Goal: Task Accomplishment & Management: Use online tool/utility

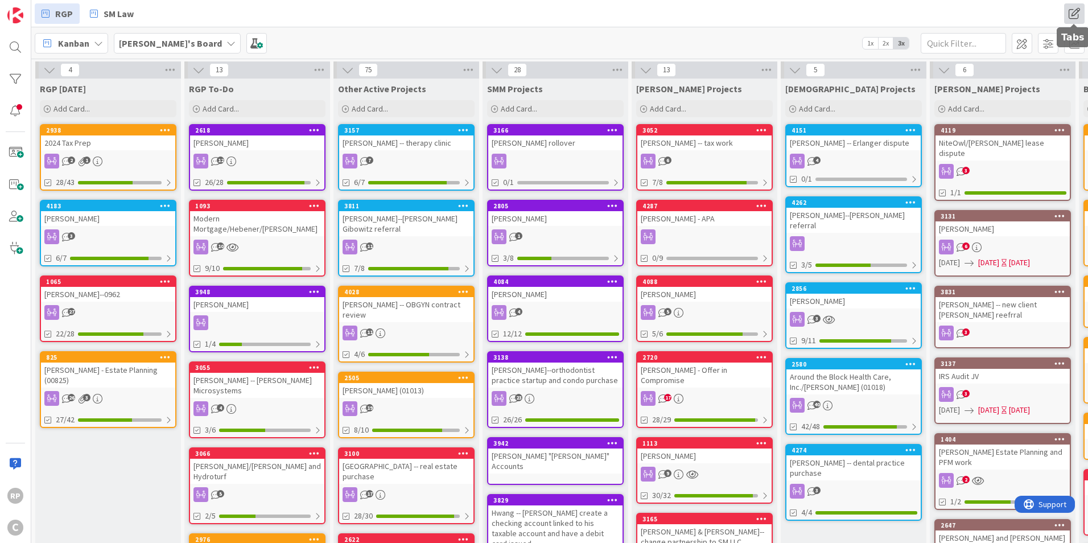
click at [1073, 7] on span at bounding box center [1074, 13] width 20 height 20
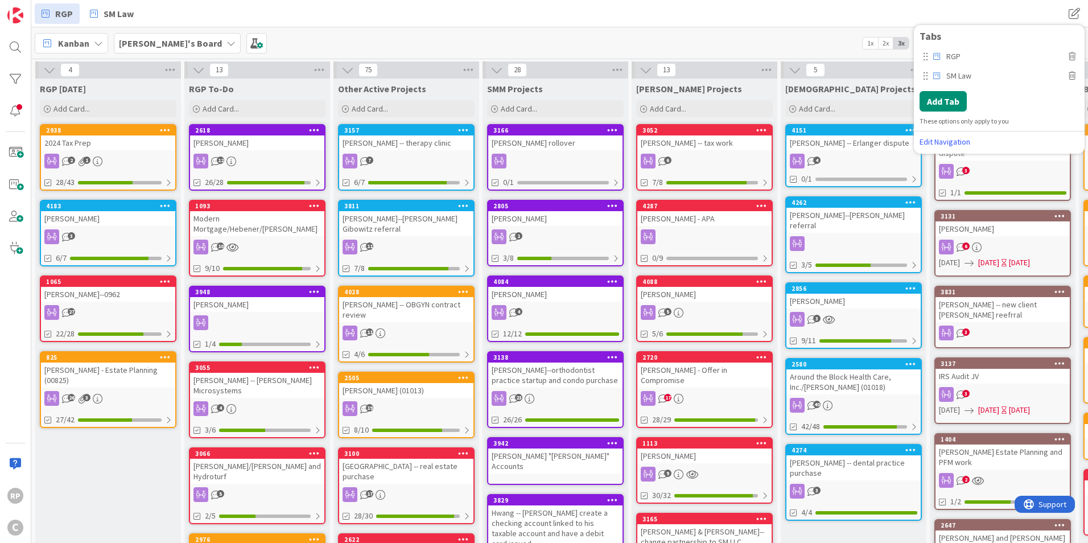
click at [979, 13] on div "RGP SM Law RGP SM Law Tabs RGP SM Law Add Tab These options only apply to you E…" at bounding box center [559, 13] width 1056 height 27
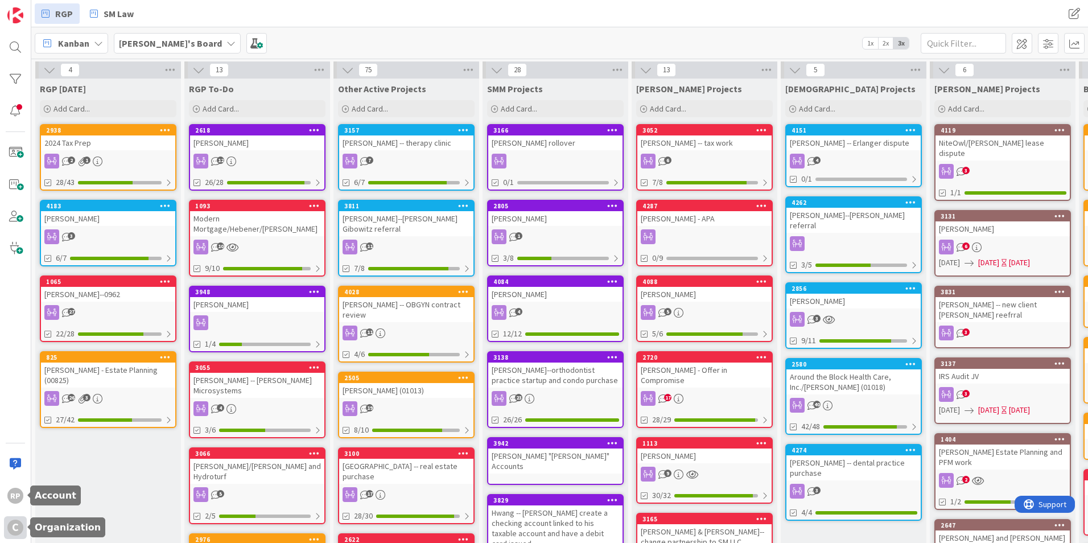
click at [14, 523] on div "C" at bounding box center [15, 527] width 16 height 16
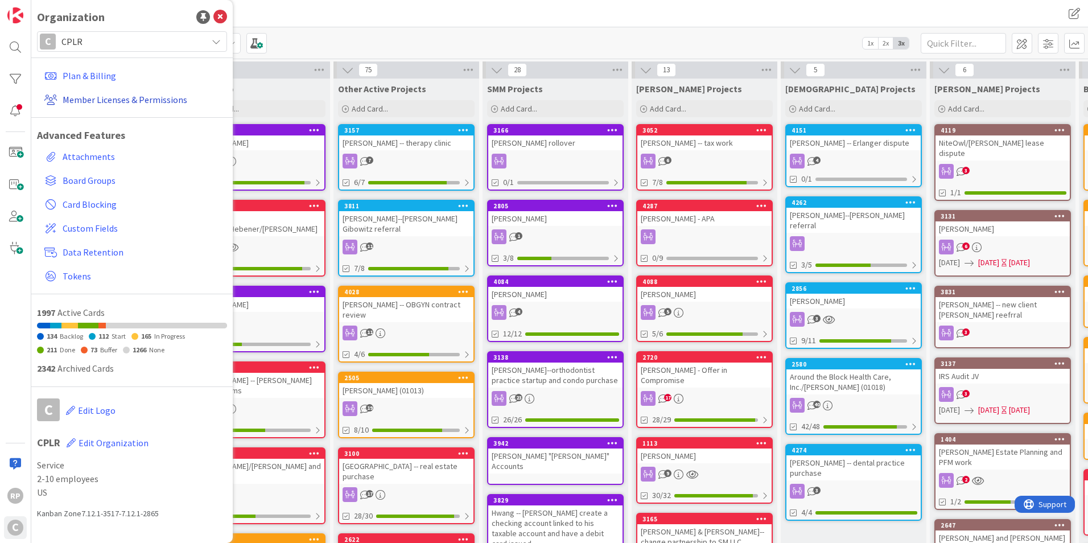
click at [101, 92] on link "Member Licenses & Permissions" at bounding box center [133, 99] width 187 height 20
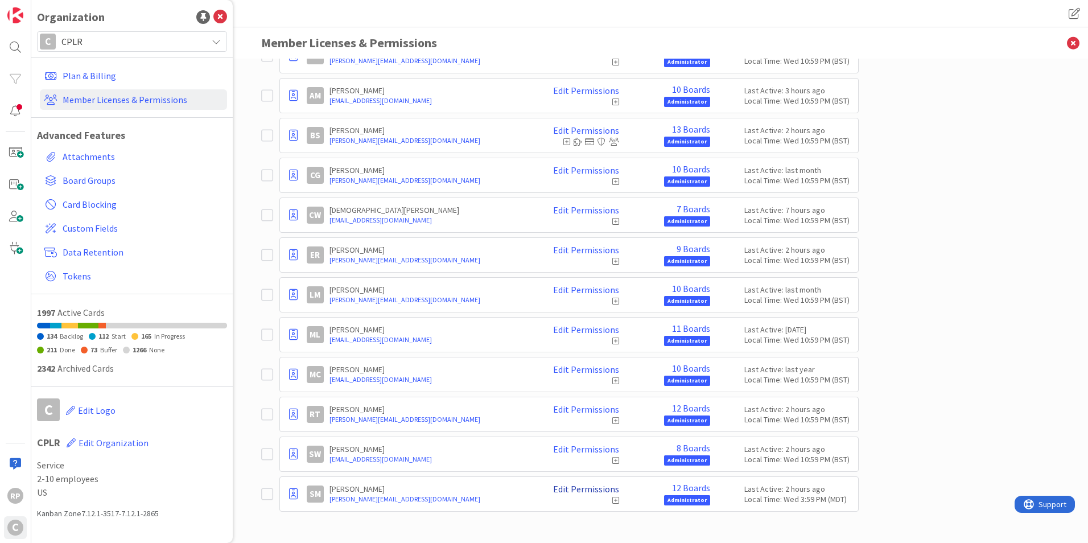
click at [586, 490] on link "Edit Permissions" at bounding box center [586, 488] width 66 height 10
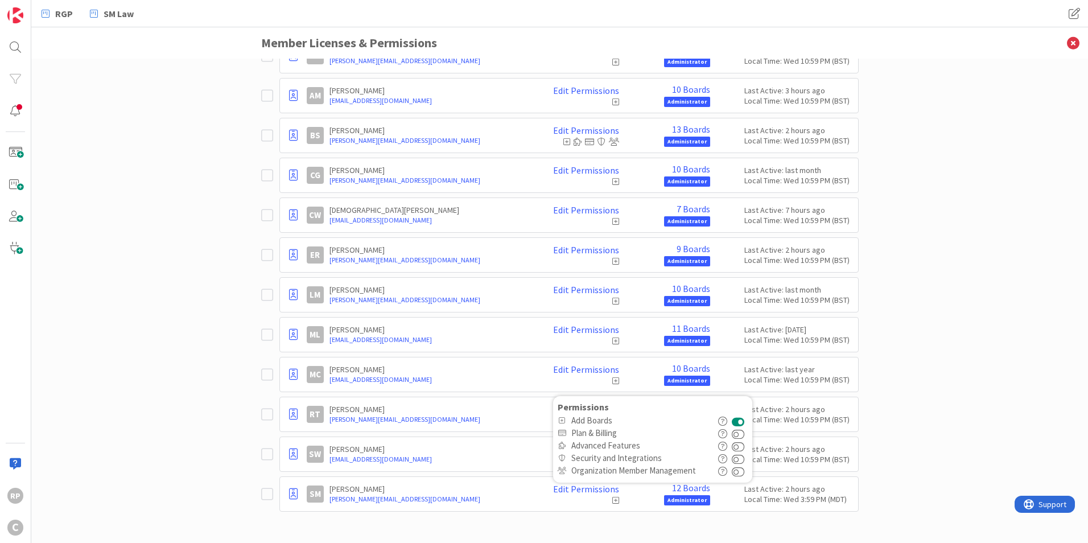
click at [739, 420] on button at bounding box center [737, 420] width 13 height 13
click at [960, 448] on div "Paid Available: 0 Free Available: Unlimited Name Paid Licenses 13 / 13 Free Gue…" at bounding box center [559, 301] width 1056 height 484
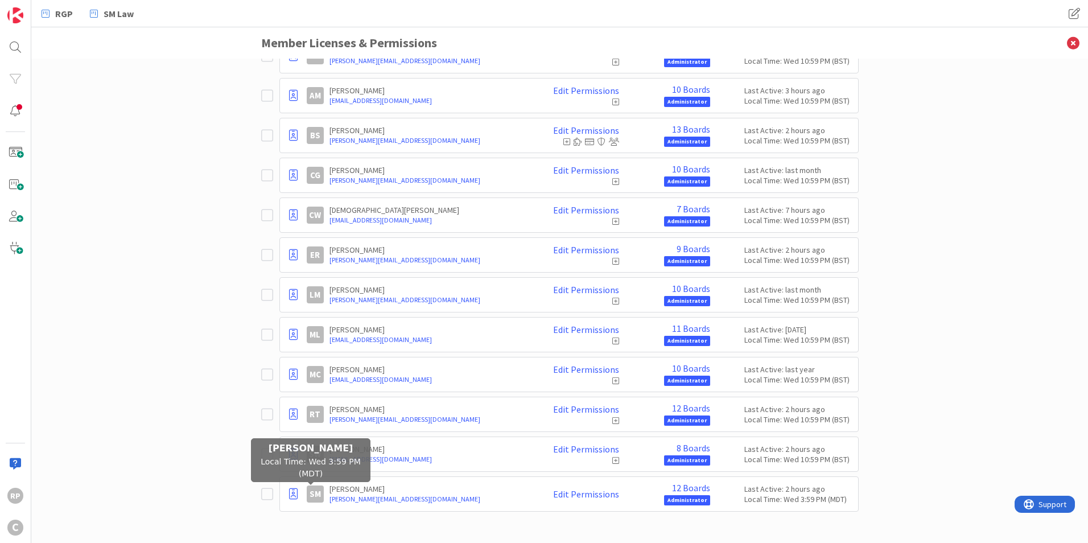
click at [313, 490] on div "SM" at bounding box center [315, 493] width 17 height 17
click at [266, 494] on icon at bounding box center [267, 494] width 12 height 14
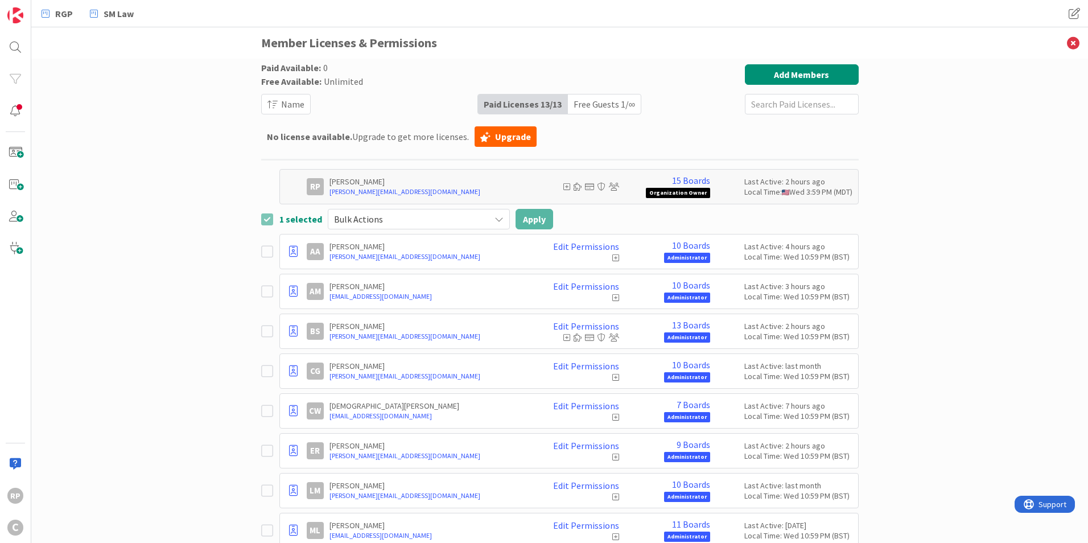
scroll to position [196, 0]
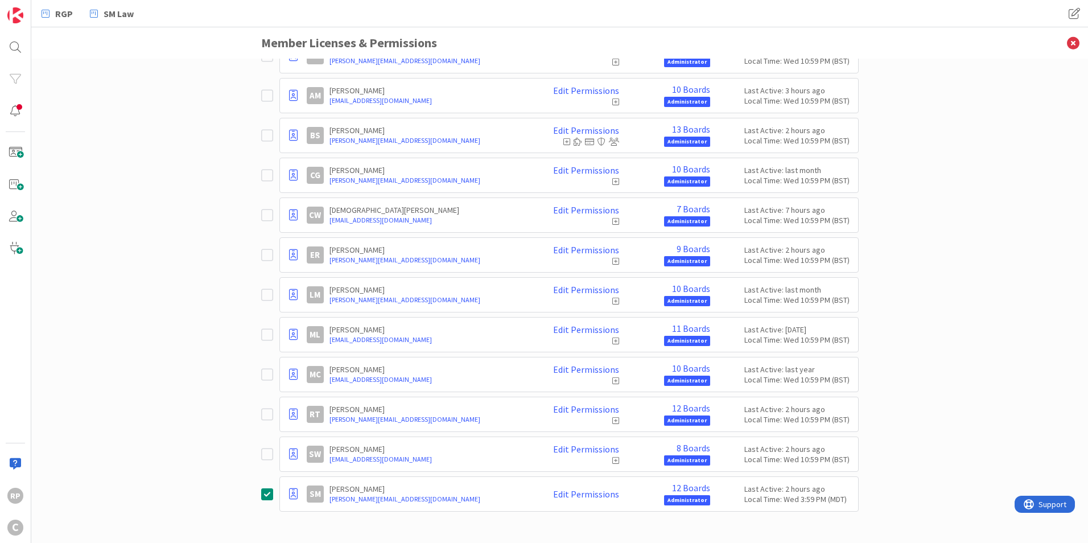
click at [261, 486] on div "SM [PERSON_NAME] [PERSON_NAME][EMAIL_ADDRESS][DOMAIN_NAME] Edit Permissions Per…" at bounding box center [559, 493] width 597 height 35
click at [267, 497] on icon at bounding box center [267, 494] width 12 height 14
click at [477, 492] on p "[PERSON_NAME]" at bounding box center [428, 488] width 199 height 10
click at [579, 493] on link "Edit Permissions" at bounding box center [586, 494] width 66 height 10
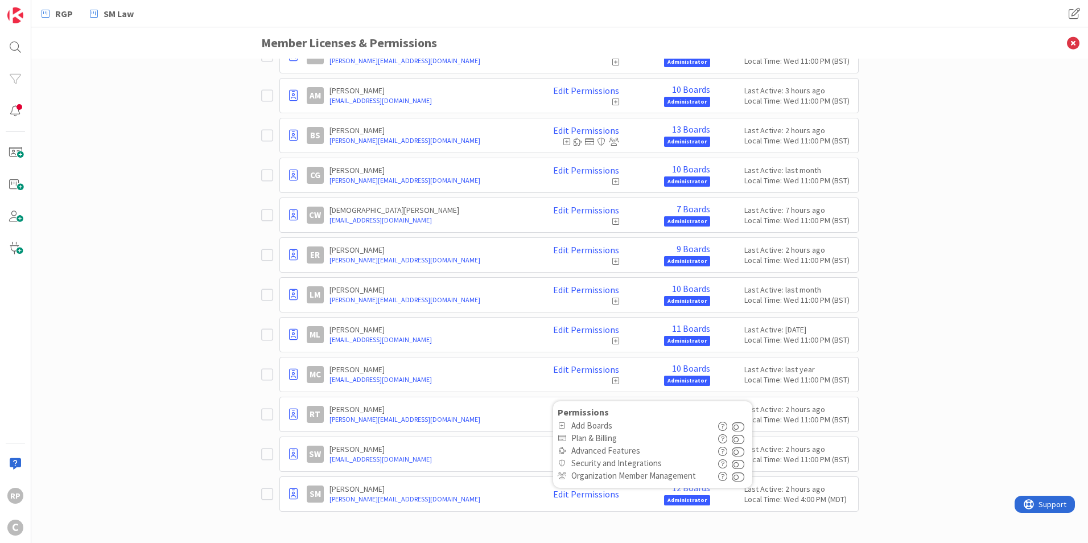
click at [528, 494] on div "SM [PERSON_NAME] [PERSON_NAME][EMAIL_ADDRESS][DOMAIN_NAME] Edit Permissions Per…" at bounding box center [579, 493] width 545 height 23
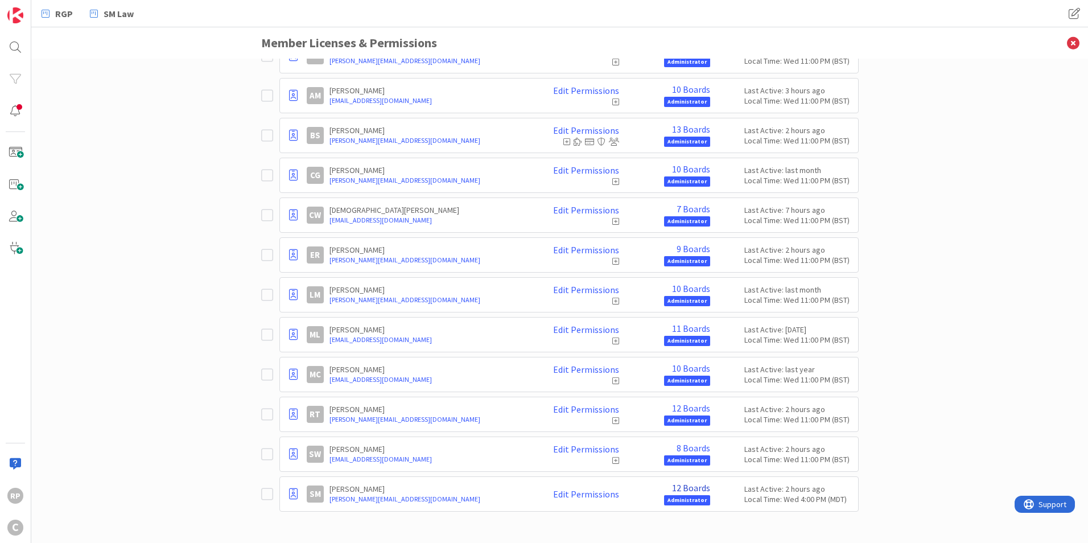
click at [698, 487] on link "12 Boards" at bounding box center [691, 487] width 38 height 10
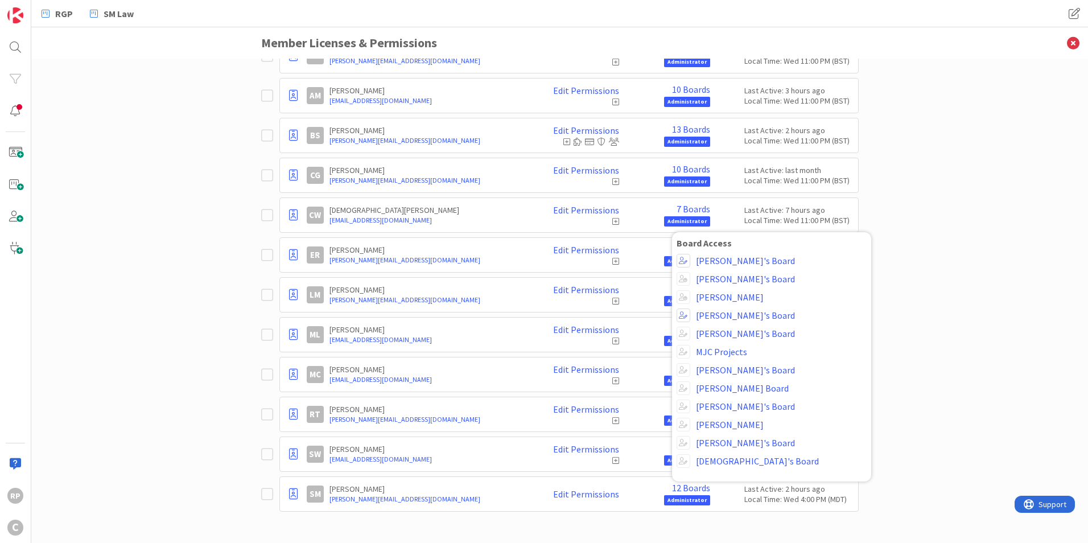
click at [1041, 294] on div "Paid Available: 0 Free Available: Unlimited Name Paid Licenses 13 / 13 Free Gue…" at bounding box center [559, 301] width 1056 height 484
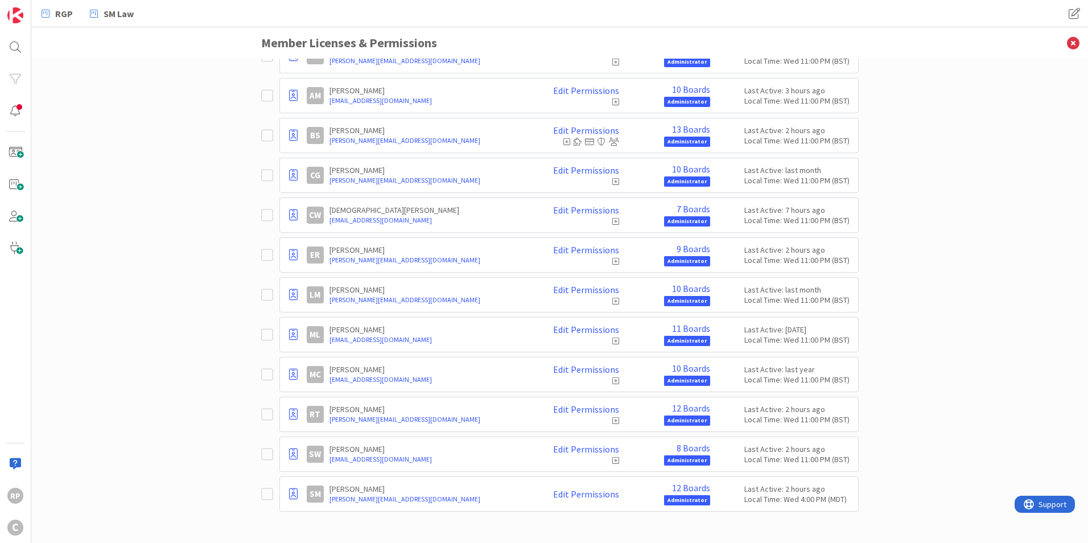
click at [264, 496] on icon at bounding box center [267, 494] width 12 height 14
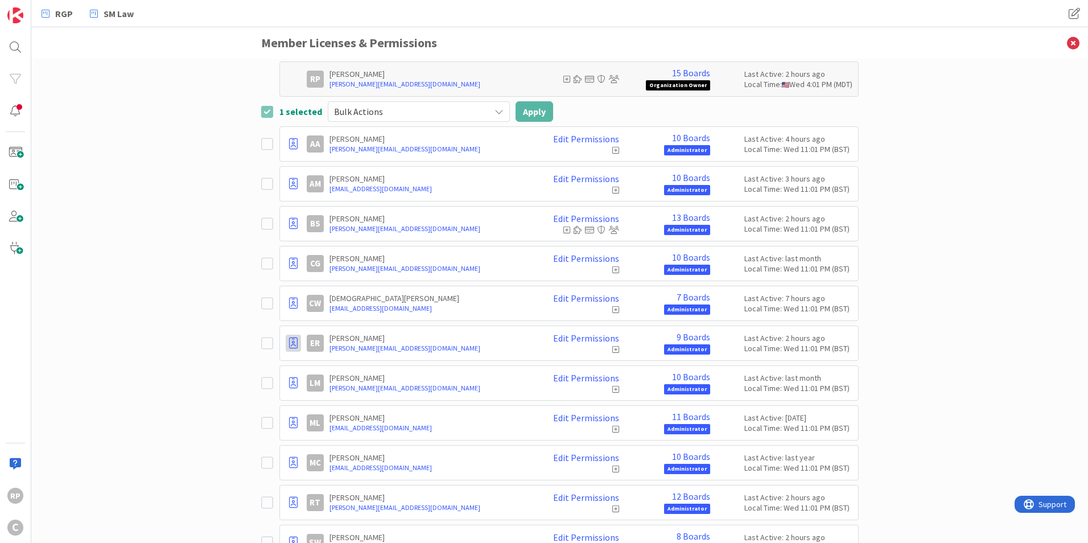
scroll to position [0, 0]
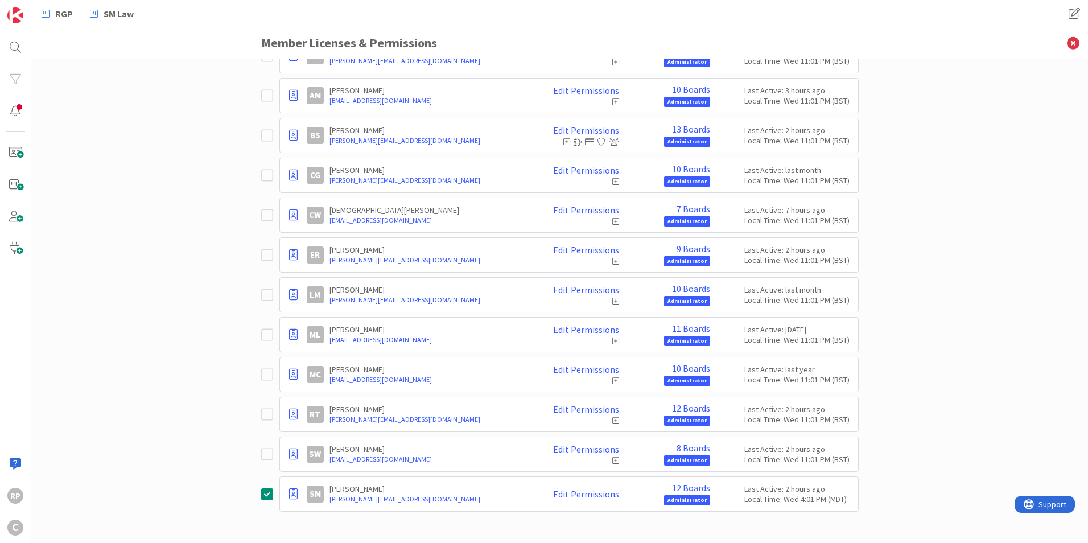
click at [262, 497] on icon at bounding box center [267, 494] width 12 height 14
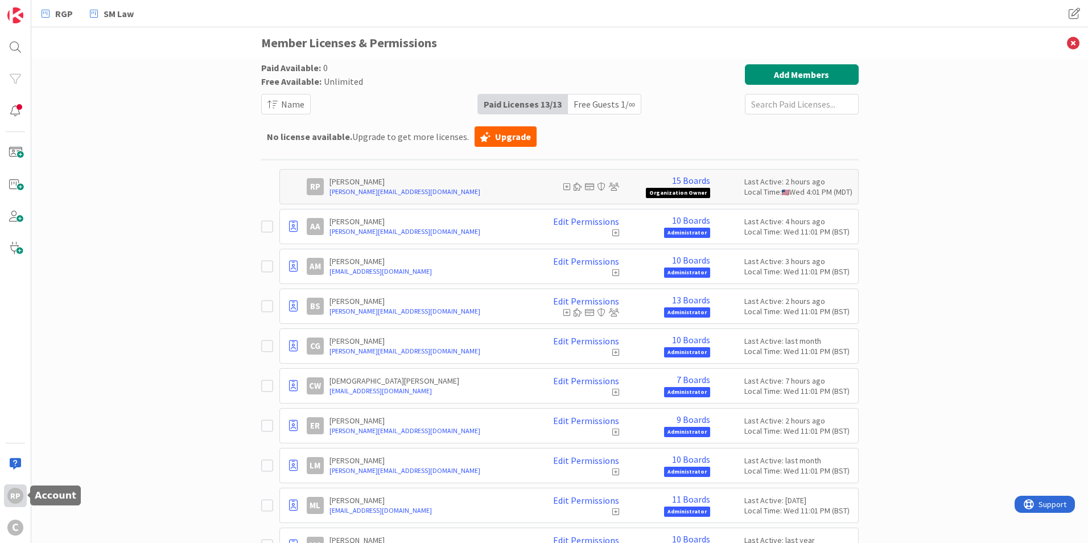
click at [22, 489] on div "RP" at bounding box center [15, 495] width 23 height 23
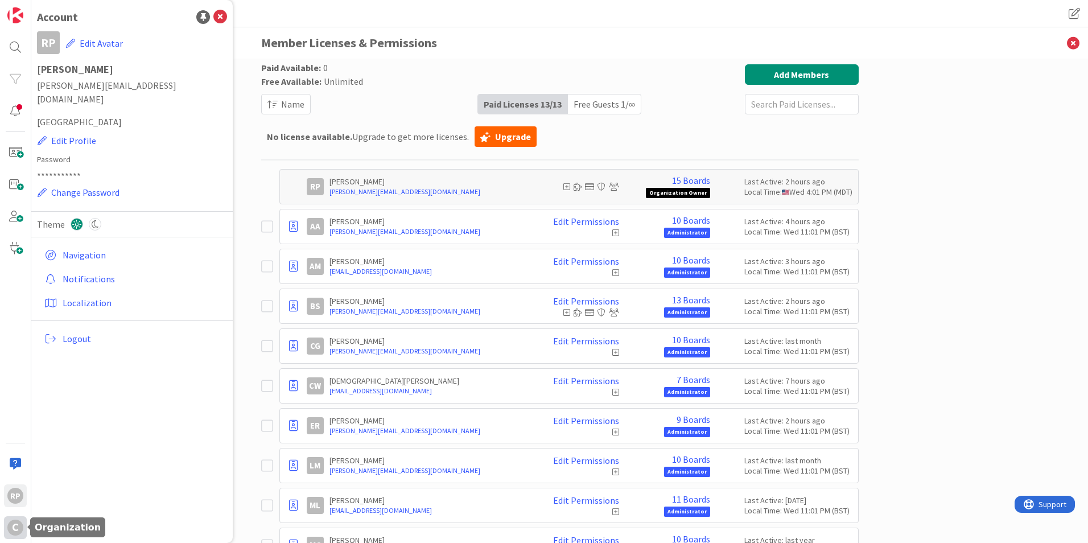
click at [15, 533] on div "C" at bounding box center [15, 527] width 16 height 16
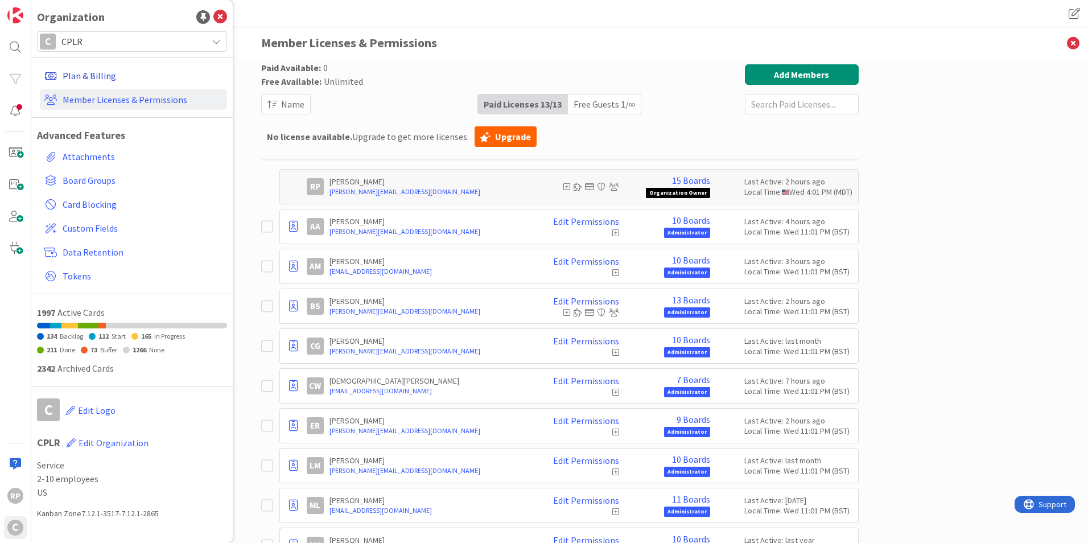
click at [78, 80] on link "Plan & Billing" at bounding box center [133, 75] width 187 height 20
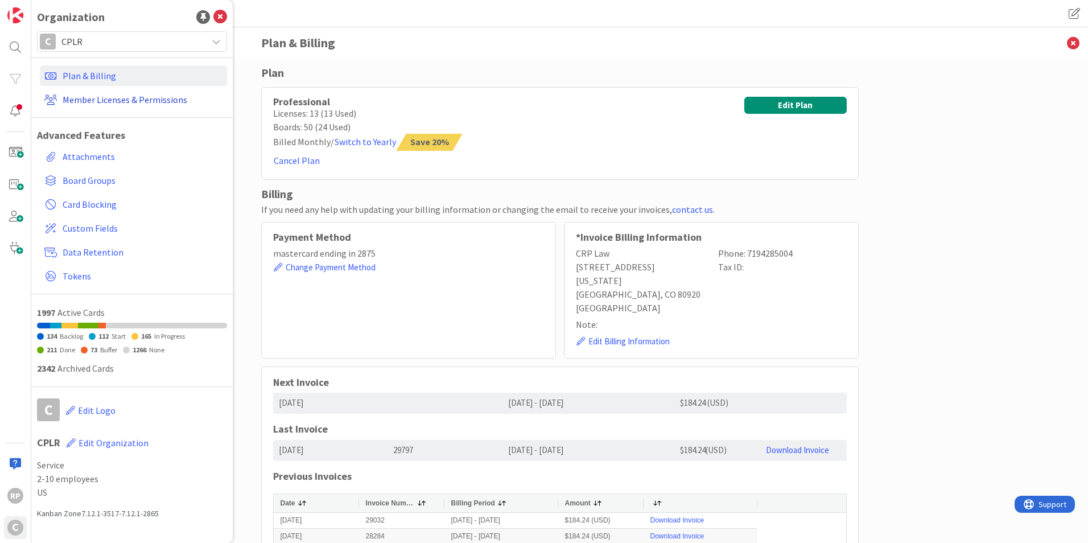
click at [102, 103] on link "Member Licenses & Permissions" at bounding box center [133, 99] width 187 height 20
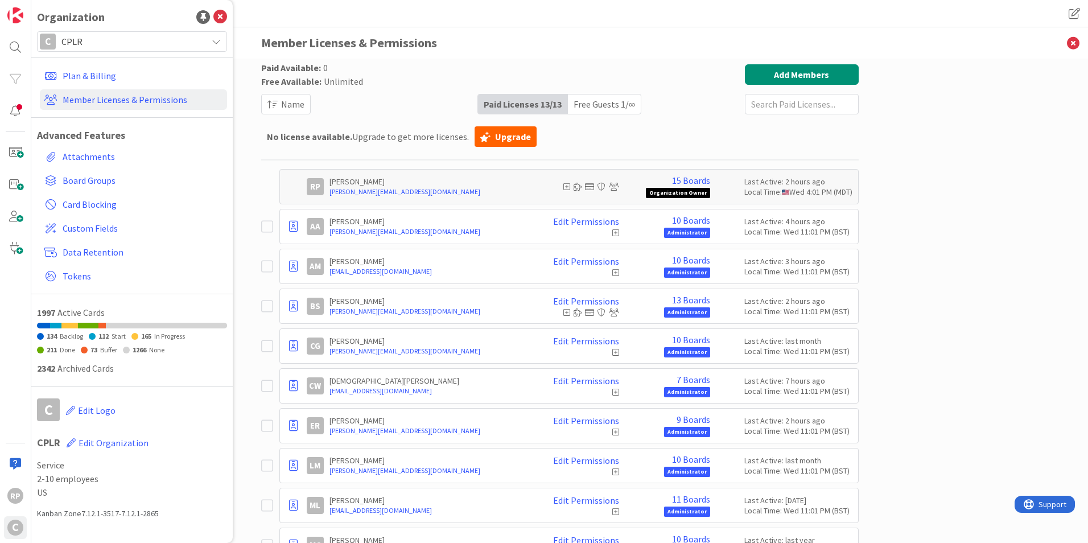
click at [262, 224] on icon at bounding box center [267, 227] width 12 height 14
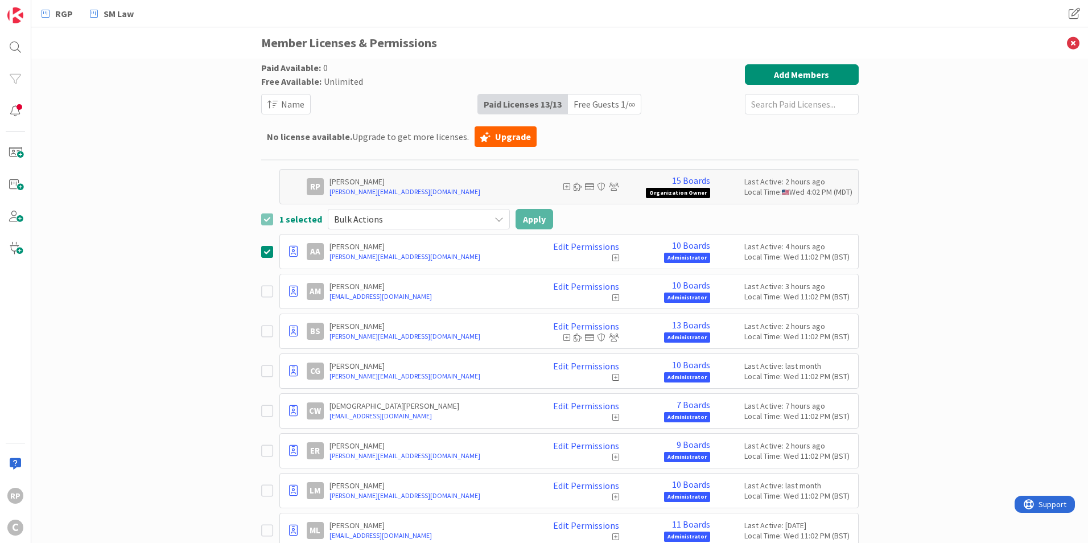
click at [687, 261] on span "Administrator" at bounding box center [687, 258] width 46 height 10
click at [593, 254] on div "Edit Permissions" at bounding box center [576, 251] width 85 height 20
click at [589, 246] on link "Edit Permissions" at bounding box center [586, 246] width 66 height 10
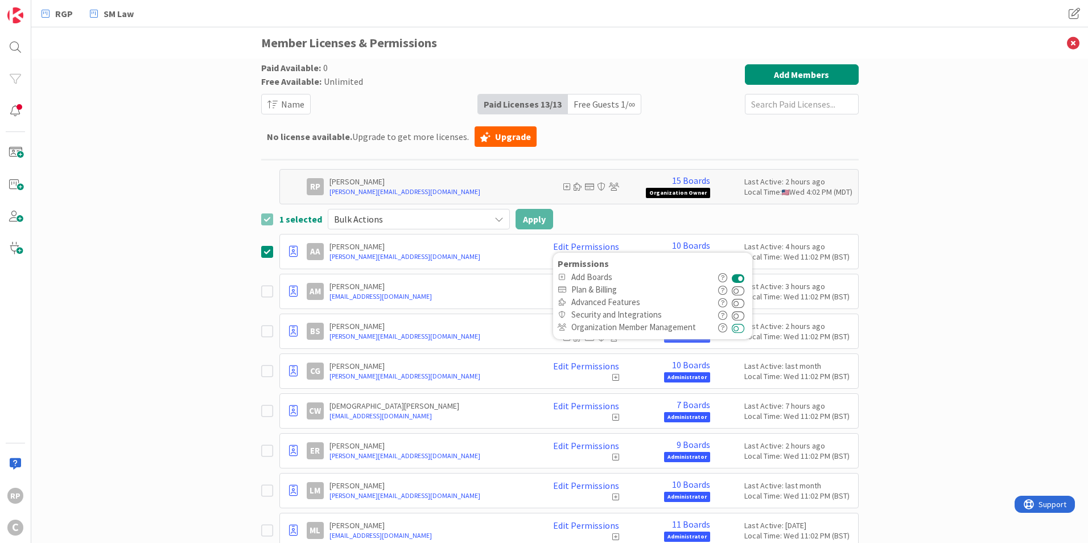
click at [739, 329] on button at bounding box center [737, 327] width 13 height 13
click at [199, 268] on div "Paid Available: 0 Free Available: Unlimited Name Paid Licenses 13 / 13 Free Gue…" at bounding box center [559, 301] width 1056 height 484
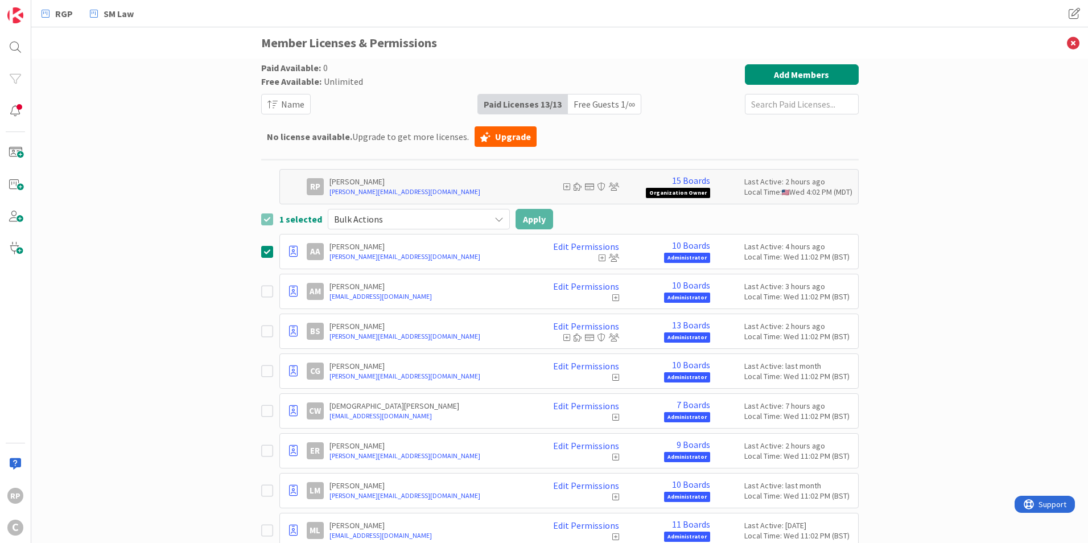
click at [263, 254] on icon at bounding box center [267, 252] width 12 height 14
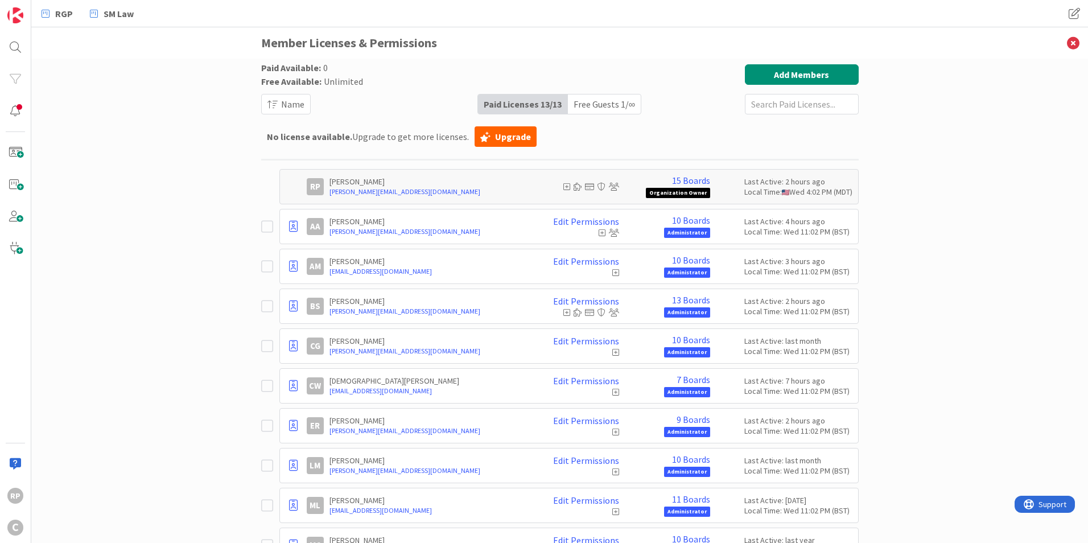
click at [267, 306] on icon at bounding box center [267, 306] width 12 height 14
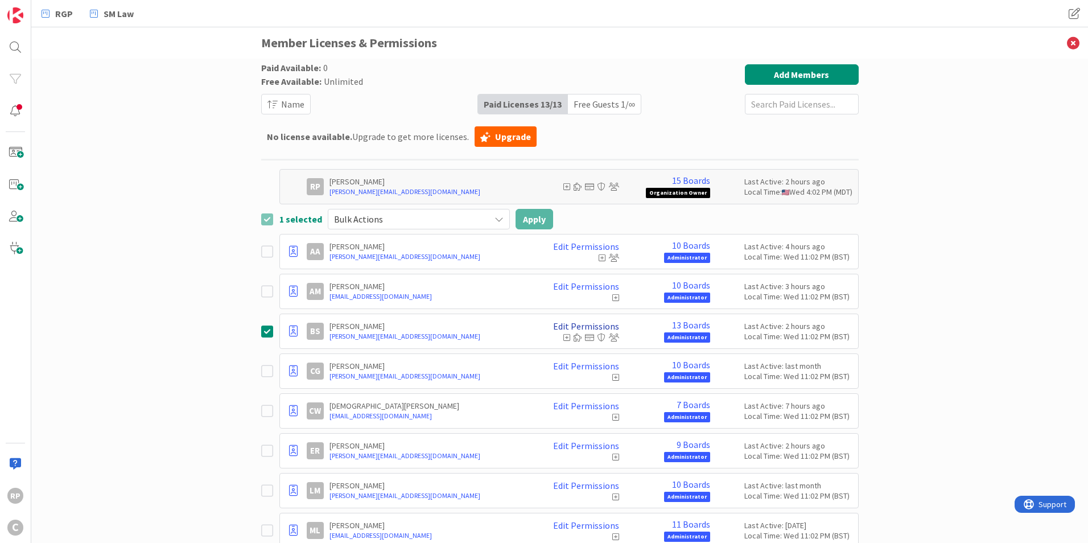
click at [582, 326] on link "Edit Permissions" at bounding box center [586, 326] width 66 height 10
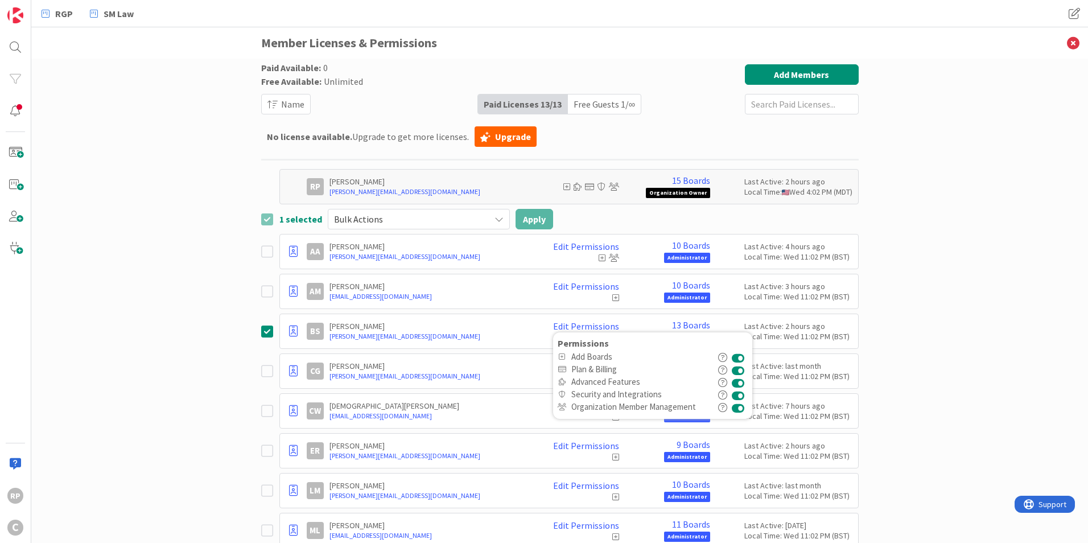
click at [184, 280] on div "Paid Available: 0 Free Available: Unlimited Name Paid Licenses 13 / 13 Free Gue…" at bounding box center [559, 301] width 1056 height 484
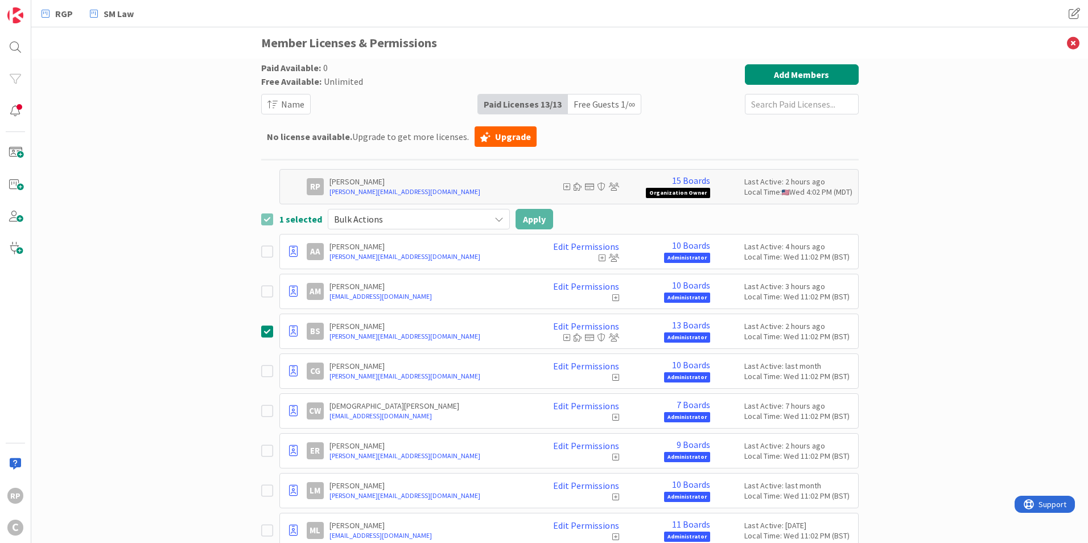
click at [261, 329] on icon at bounding box center [267, 331] width 12 height 14
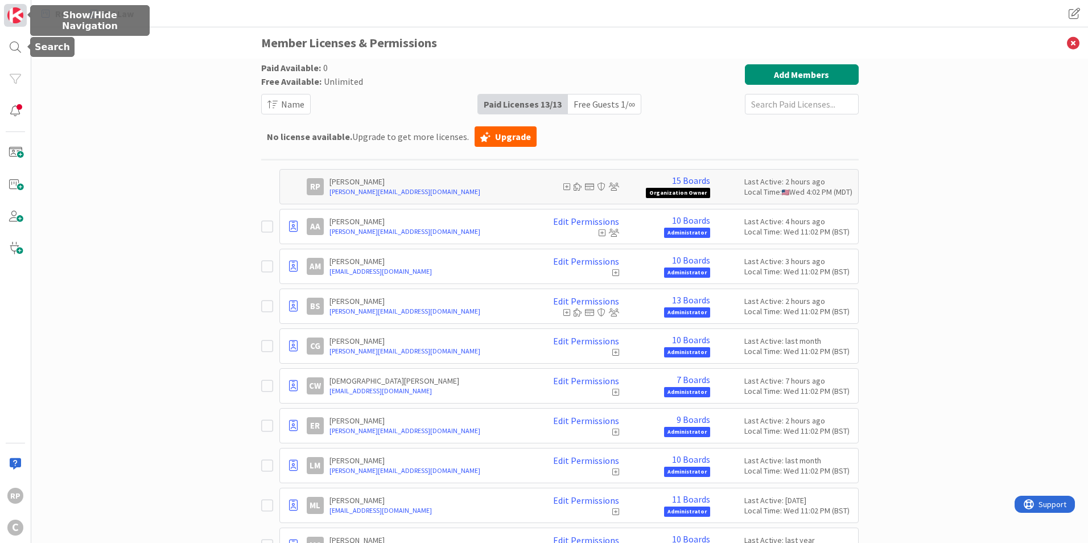
click at [18, 11] on img at bounding box center [15, 15] width 16 height 16
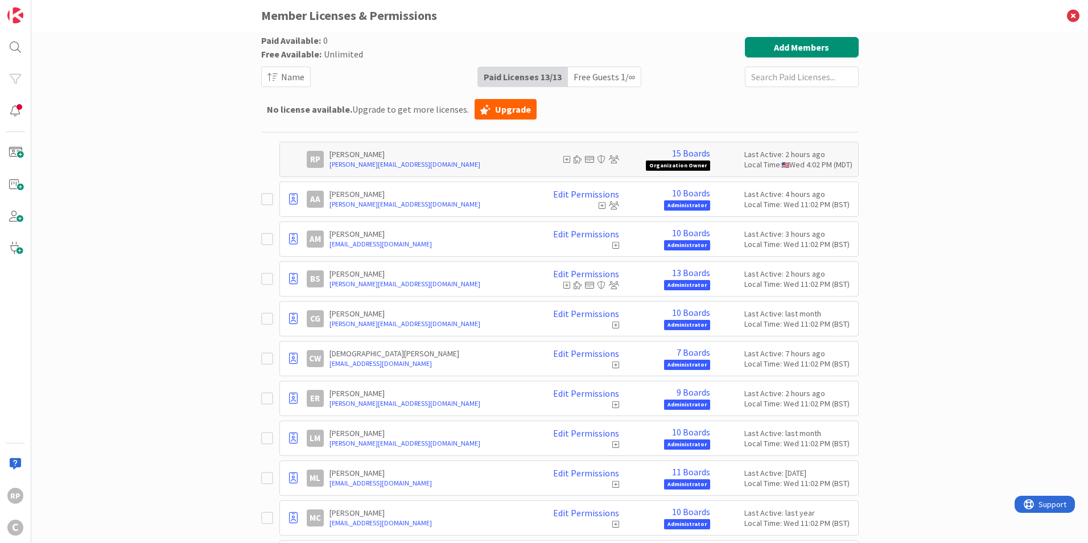
click at [28, 15] on div "RP C" at bounding box center [15, 271] width 31 height 543
click at [27, 15] on div "RP C" at bounding box center [15, 271] width 31 height 543
click at [9, 17] on img at bounding box center [15, 15] width 16 height 16
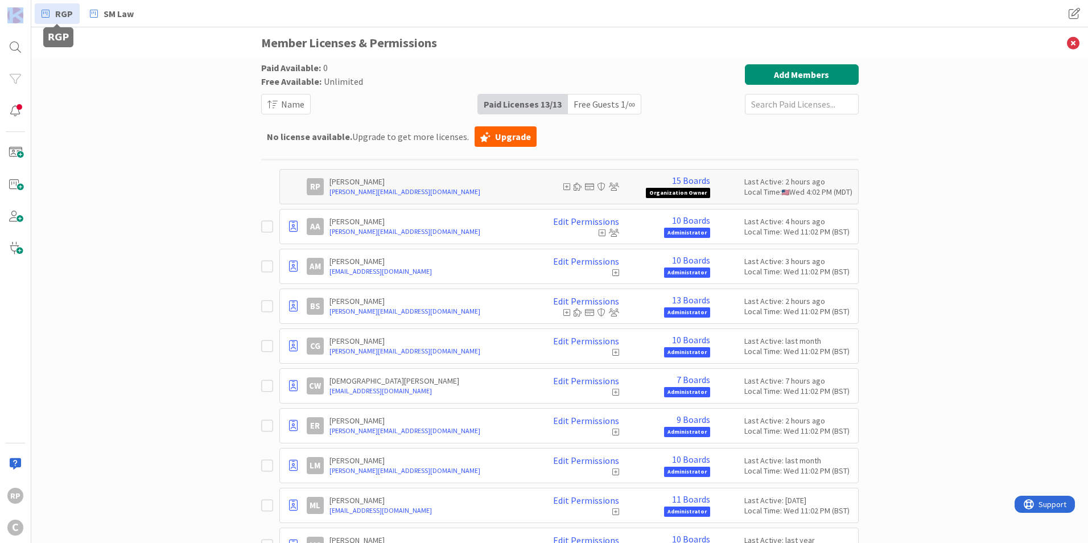
click at [53, 9] on link "RGP" at bounding box center [57, 13] width 45 height 20
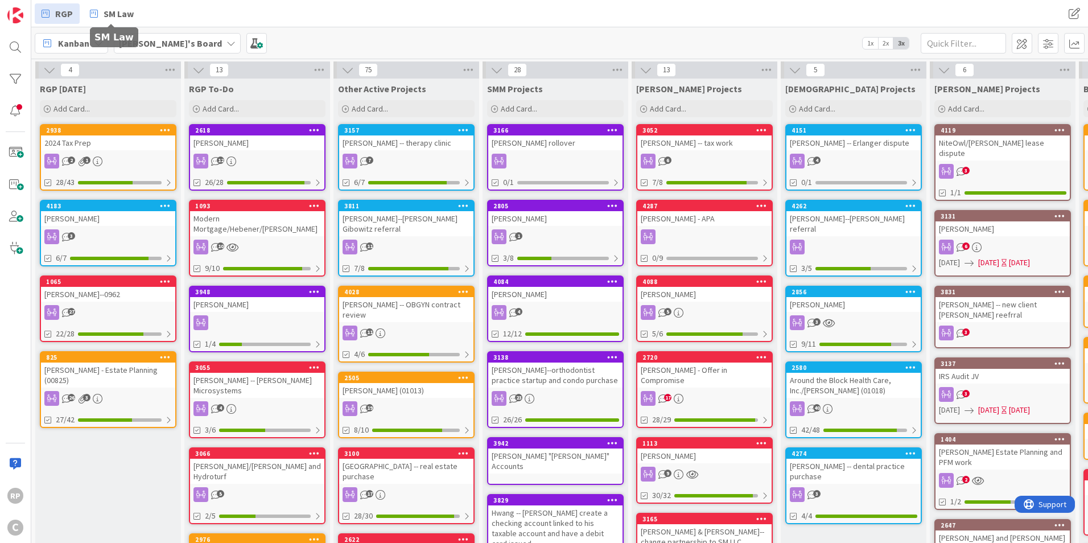
drag, startPoint x: 116, startPoint y: 7, endPoint x: 630, endPoint y: 13, distance: 514.2
click at [627, 14] on div "RGP SM Law RGP SM Law" at bounding box center [559, 13] width 1056 height 27
click at [1080, 19] on span at bounding box center [1074, 13] width 20 height 20
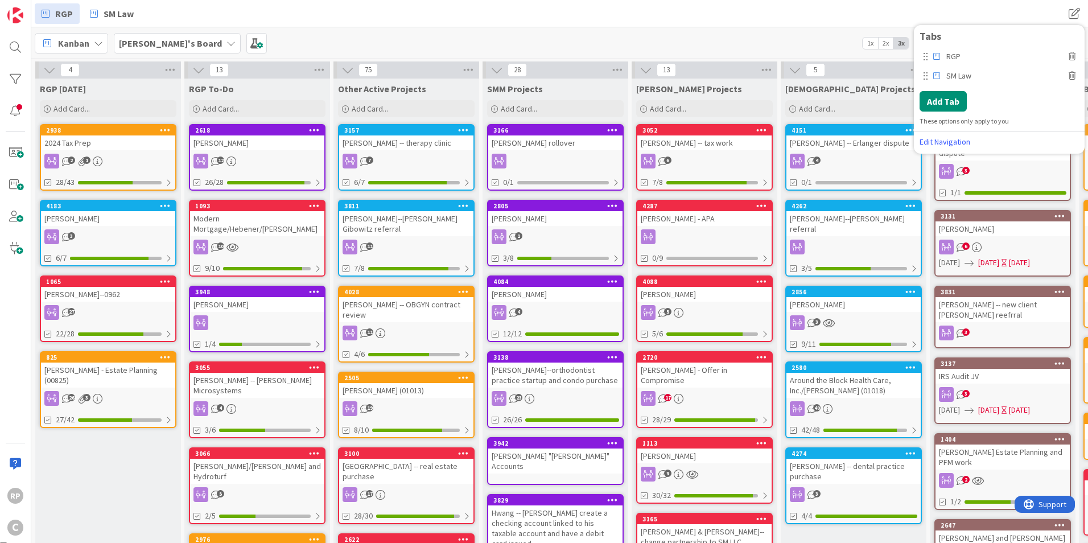
click at [1070, 72] on icon at bounding box center [1071, 76] width 7 height 8
drag, startPoint x: 974, startPoint y: 125, endPoint x: 990, endPoint y: 75, distance: 52.9
click at [975, 125] on button "Cancel" at bounding box center [979, 126] width 43 height 20
click at [855, 27] on div "[PERSON_NAME]'s Board 1x 2x 3x" at bounding box center [559, 42] width 1056 height 31
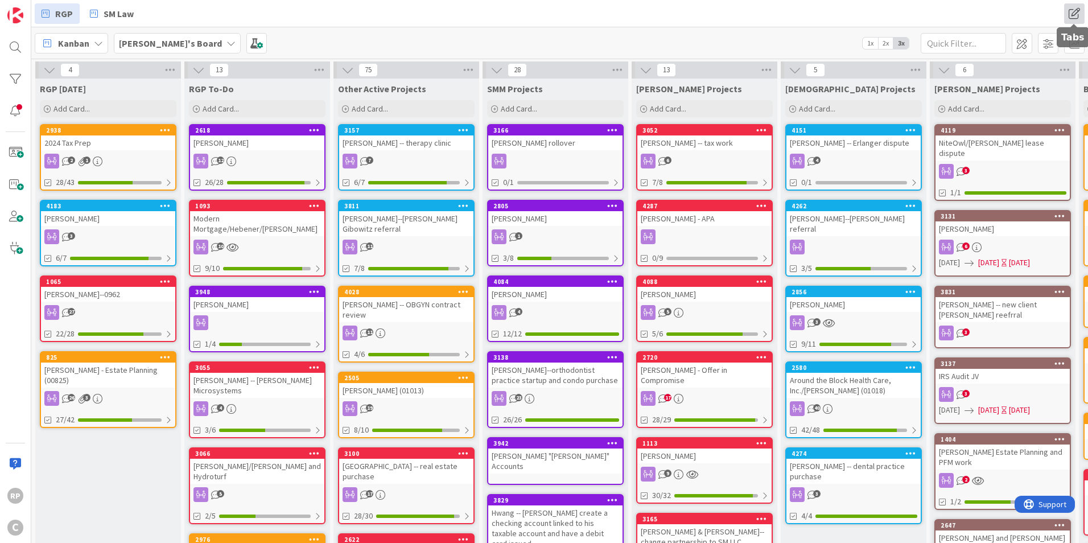
click at [1072, 14] on span at bounding box center [1074, 13] width 20 height 20
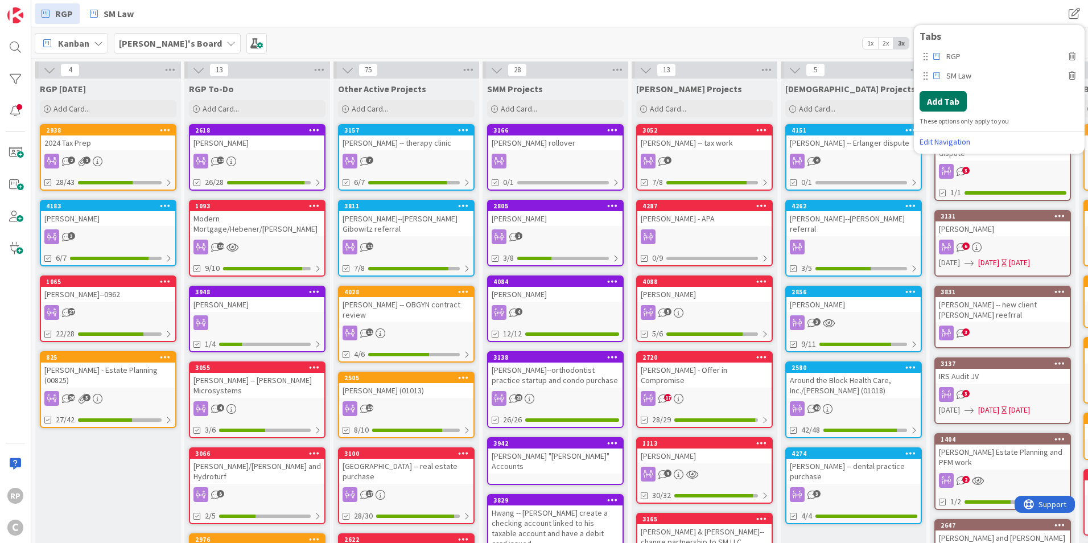
click at [951, 109] on button "Add Tab" at bounding box center [942, 101] width 47 height 20
click at [966, 102] on span "Select..." at bounding box center [988, 104] width 127 height 16
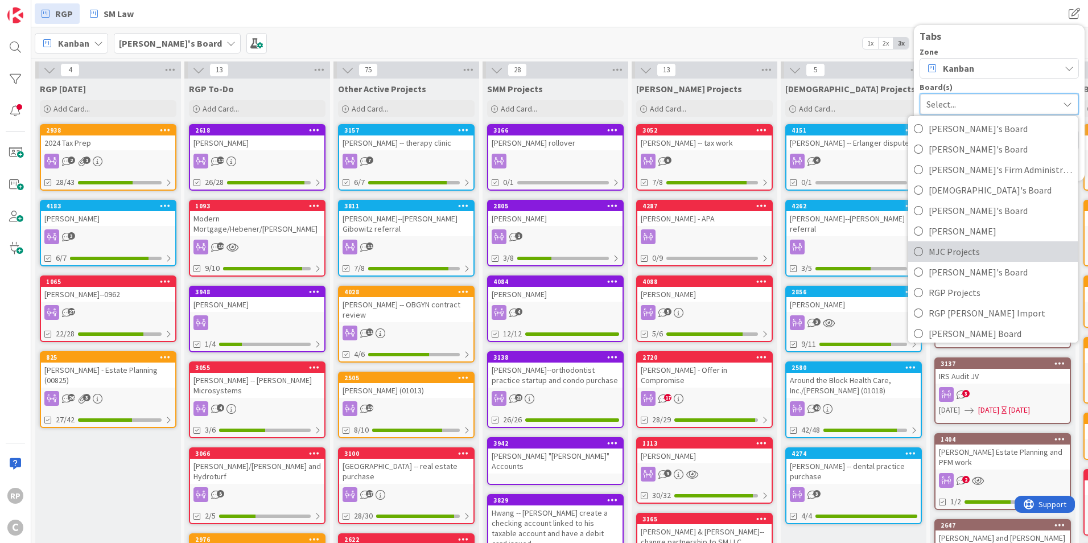
scroll to position [122, 0]
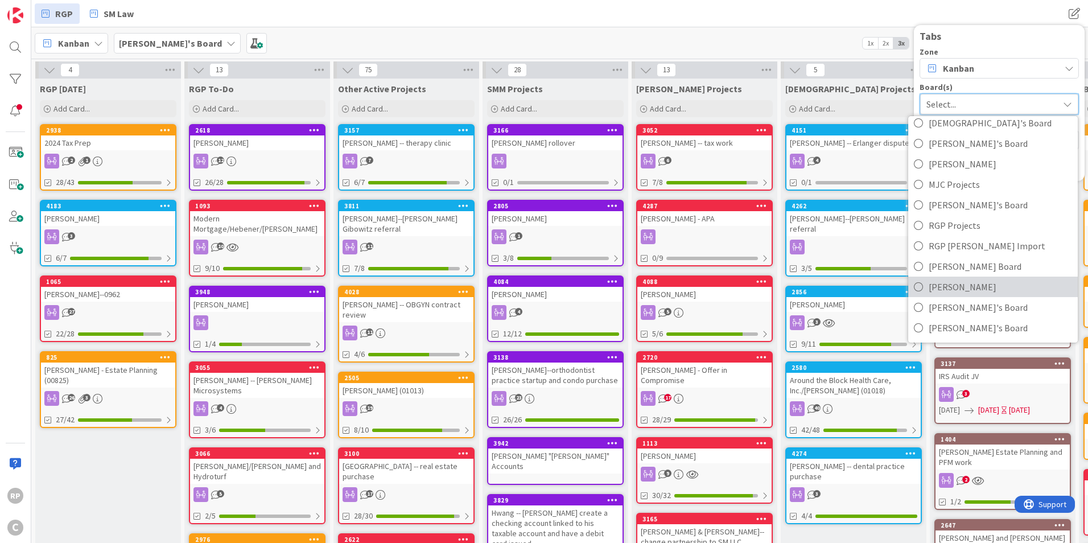
click at [966, 284] on span "[PERSON_NAME]" at bounding box center [999, 286] width 143 height 17
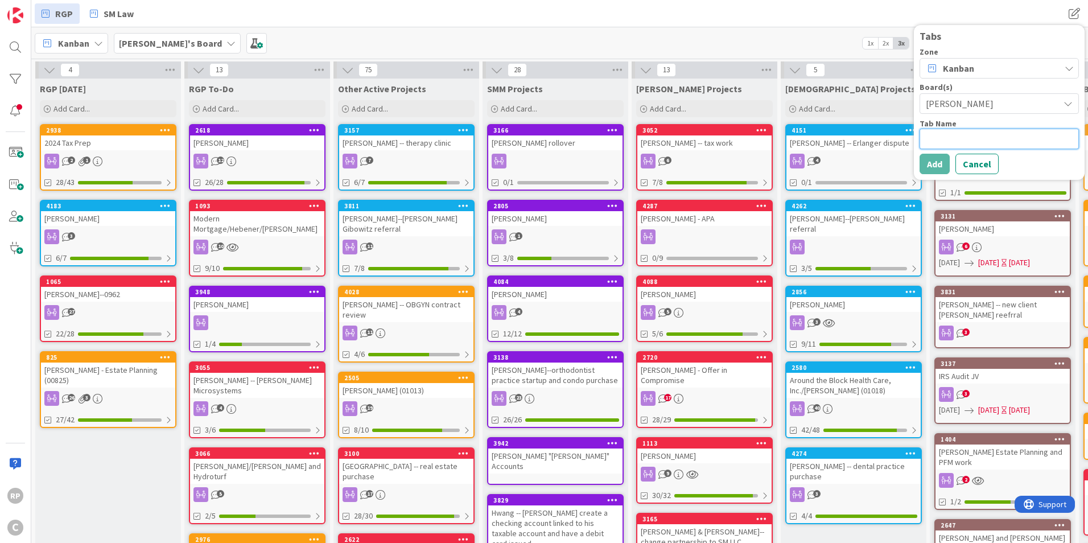
click at [945, 136] on textarea at bounding box center [998, 139] width 159 height 20
type textarea "x"
type textarea "S"
type textarea "x"
type textarea "SM"
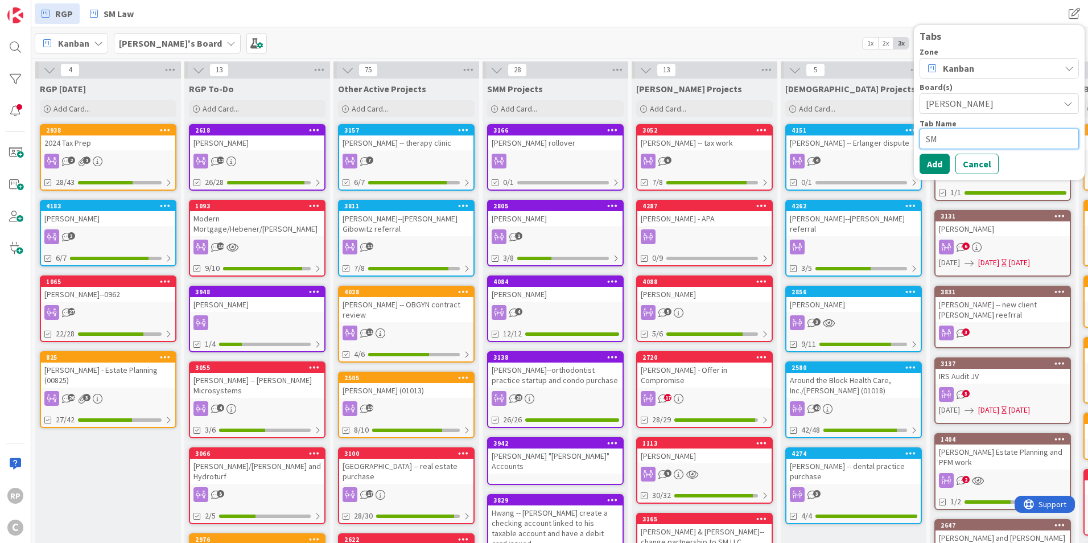
type textarea "x"
type textarea "SM"
type textarea "x"
type textarea "SM P"
type textarea "x"
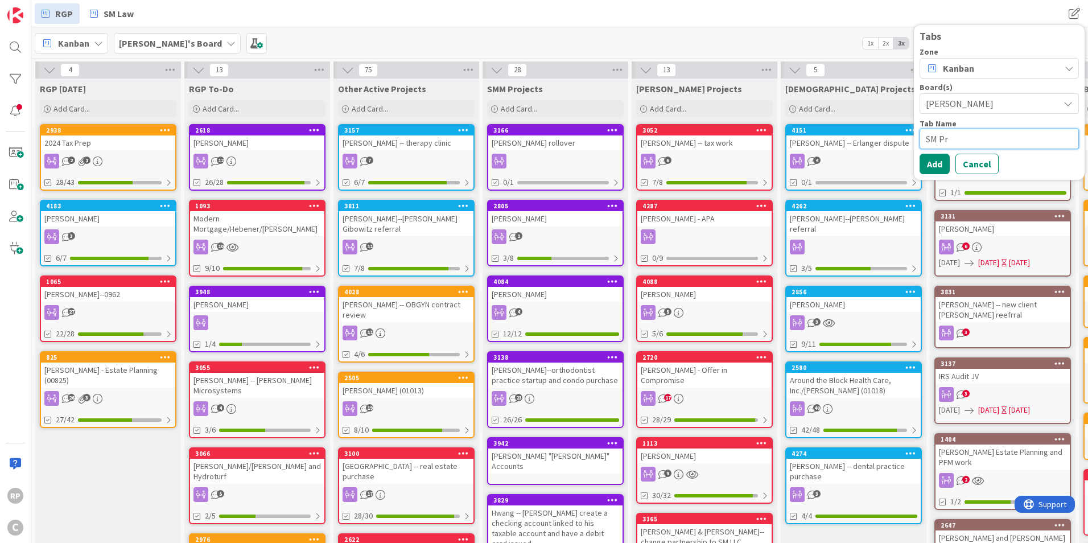
type textarea "SM Pro"
type textarea "x"
type textarea "SM Pros"
click at [931, 173] on button "Add" at bounding box center [934, 164] width 30 height 20
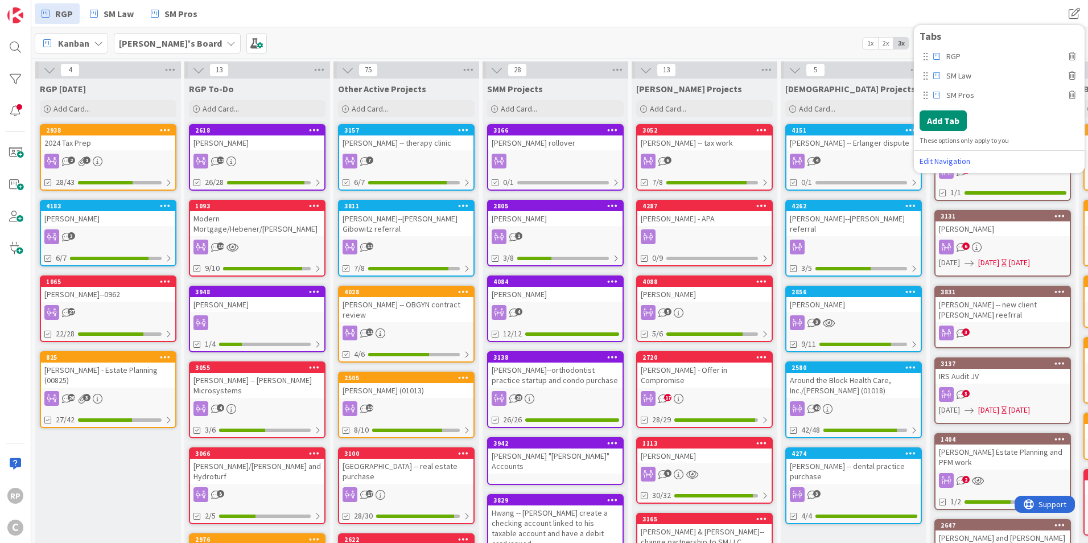
click at [762, 23] on div "RGP SM Law SM Pros RGP SM Law SM Pros Tabs RGP SM Law SM Pros Add Tab These opt…" at bounding box center [559, 13] width 1056 height 27
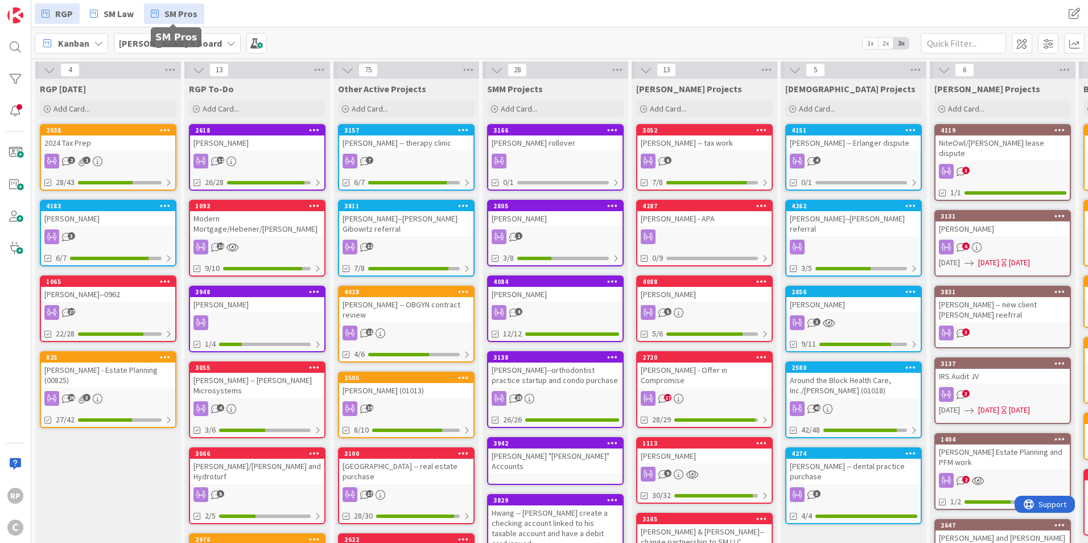
click at [188, 9] on span "SM Pros" at bounding box center [180, 14] width 33 height 14
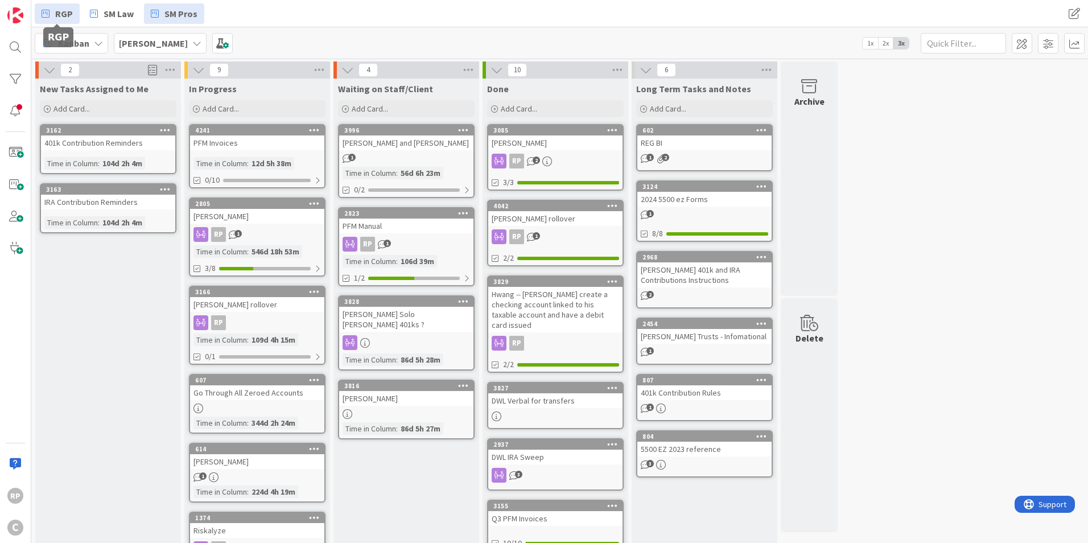
click at [65, 9] on span "RGP" at bounding box center [64, 14] width 18 height 14
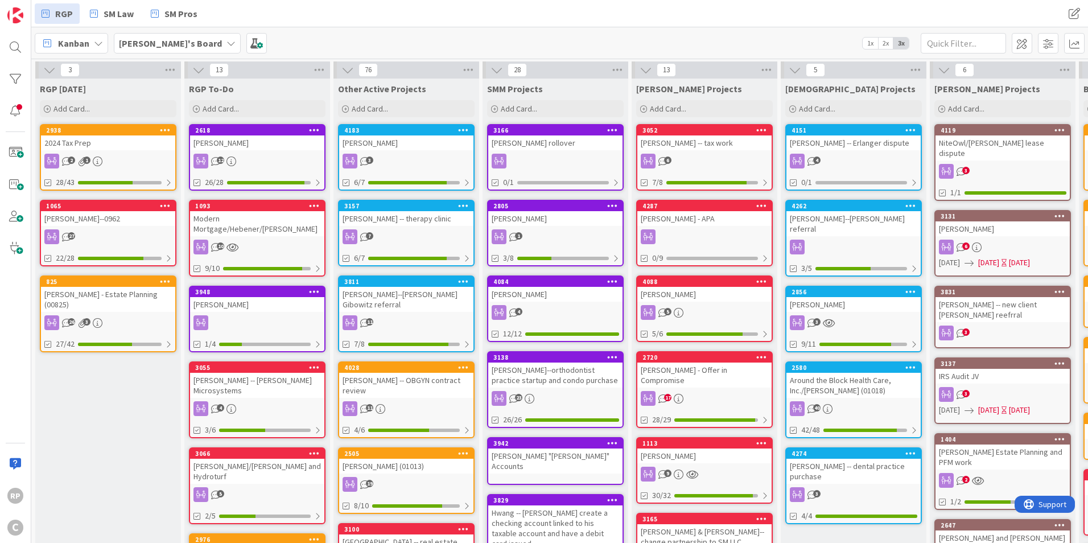
click at [401, 142] on div "[PERSON_NAME]" at bounding box center [406, 142] width 134 height 15
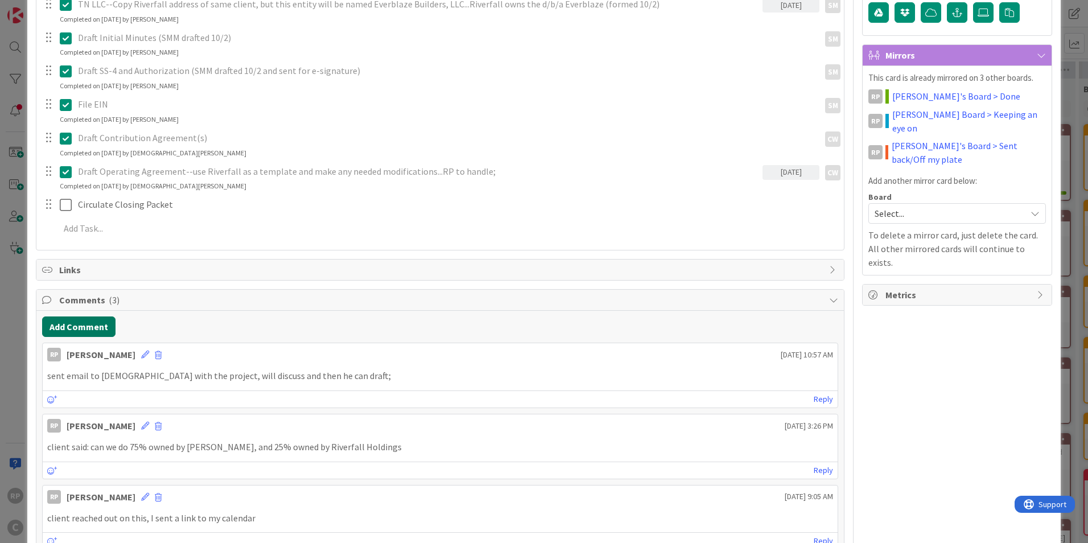
click at [72, 319] on button "Add Comment" at bounding box center [78, 326] width 73 height 20
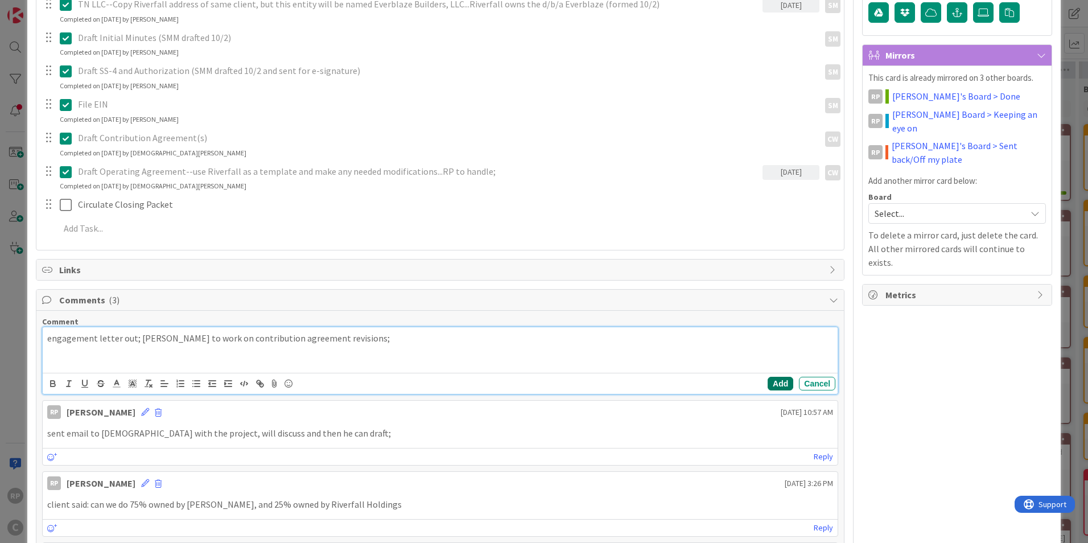
click at [776, 383] on button "Add" at bounding box center [780, 384] width 26 height 14
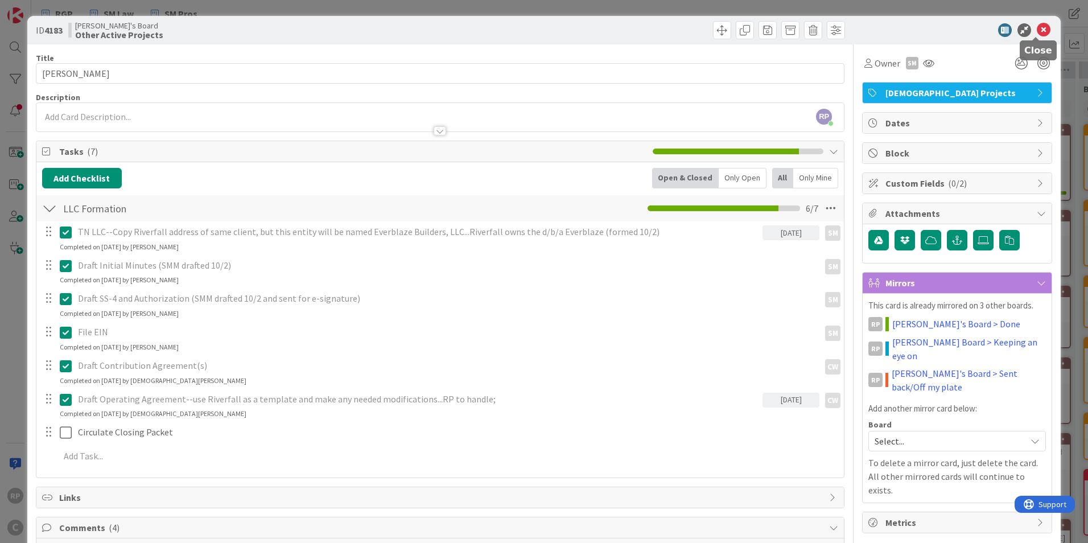
click at [1036, 29] on icon at bounding box center [1043, 30] width 14 height 14
